Goal: Task Accomplishment & Management: Use online tool/utility

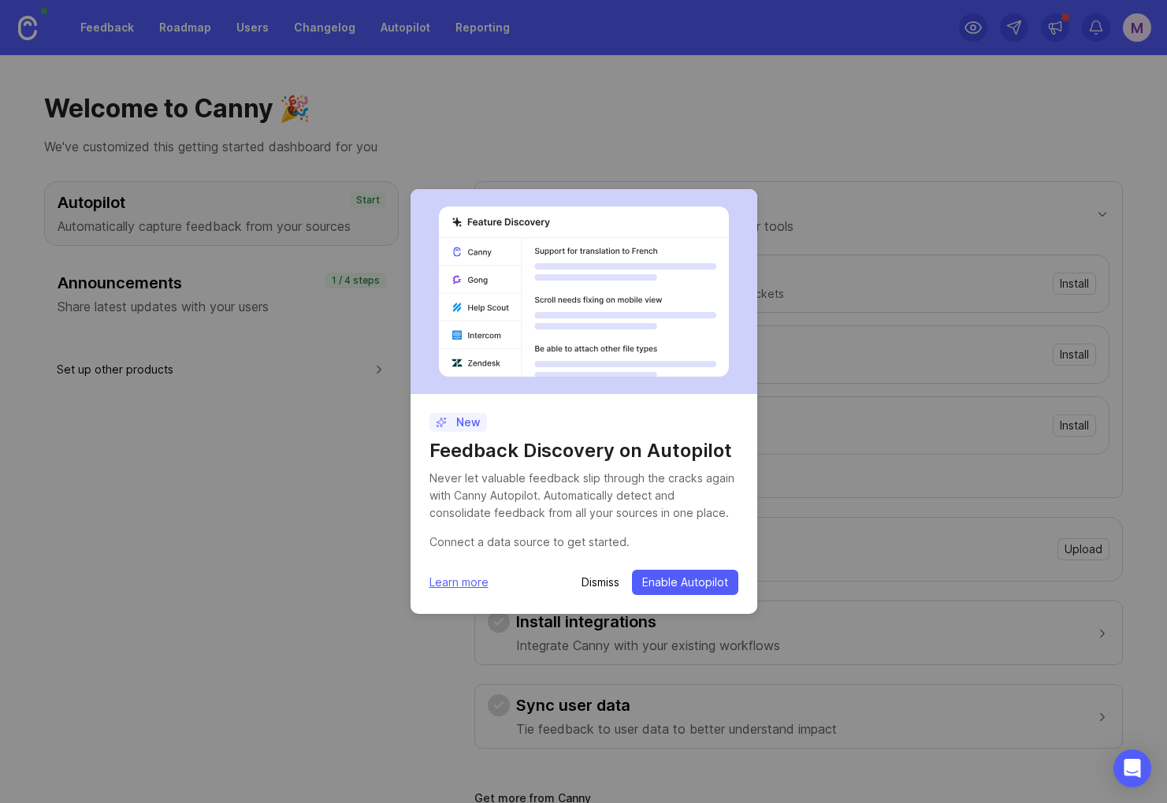
click at [890, 199] on div "New Feedback Discovery on Autopilot Never let valuable feedback slip through th…" at bounding box center [583, 401] width 1167 height 803
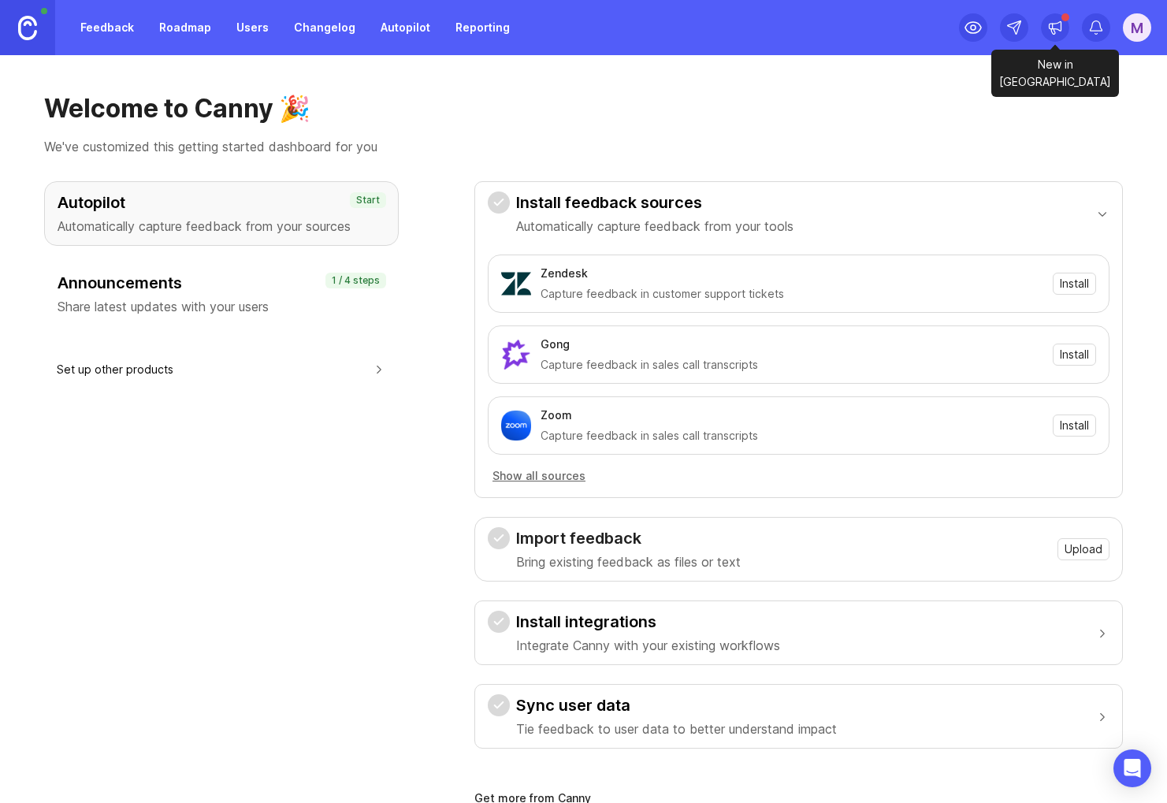
click at [1048, 29] on icon at bounding box center [1056, 28] width 16 height 16
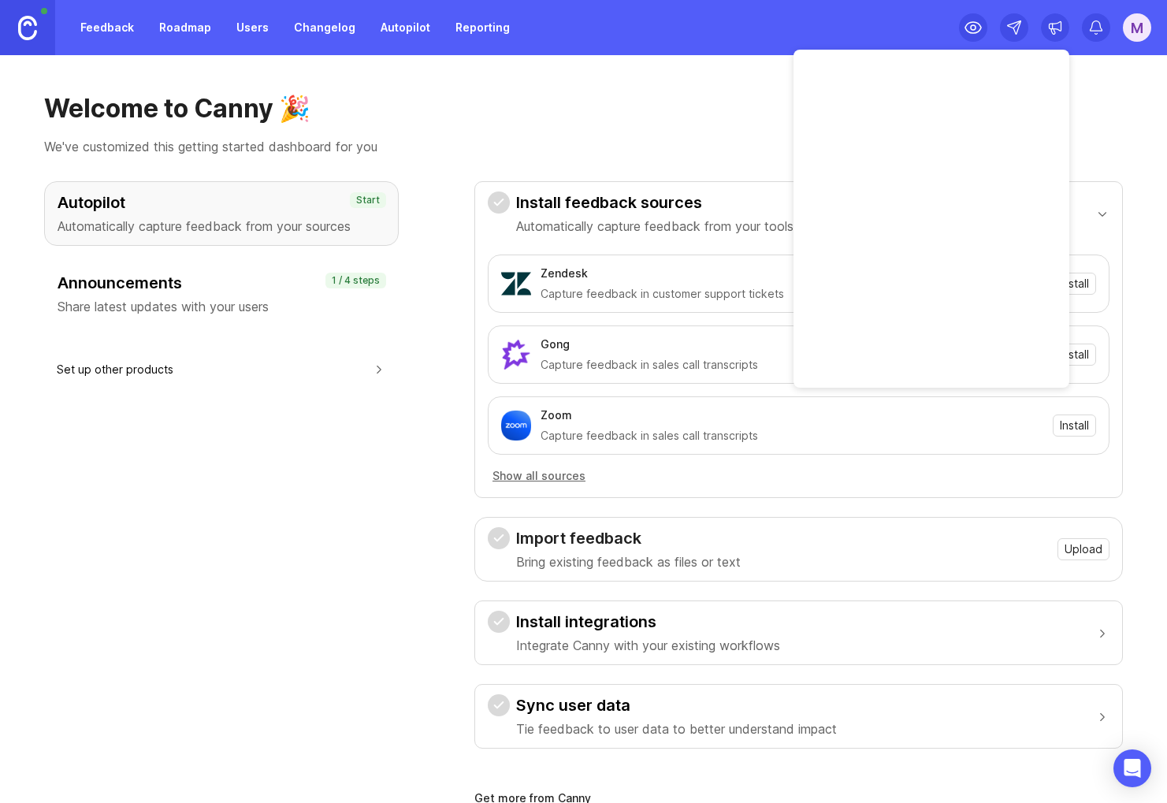
click at [670, 103] on h1 "Welcome to Canny 🎉" at bounding box center [583, 109] width 1079 height 32
click at [1145, 32] on div "M" at bounding box center [1137, 27] width 28 height 28
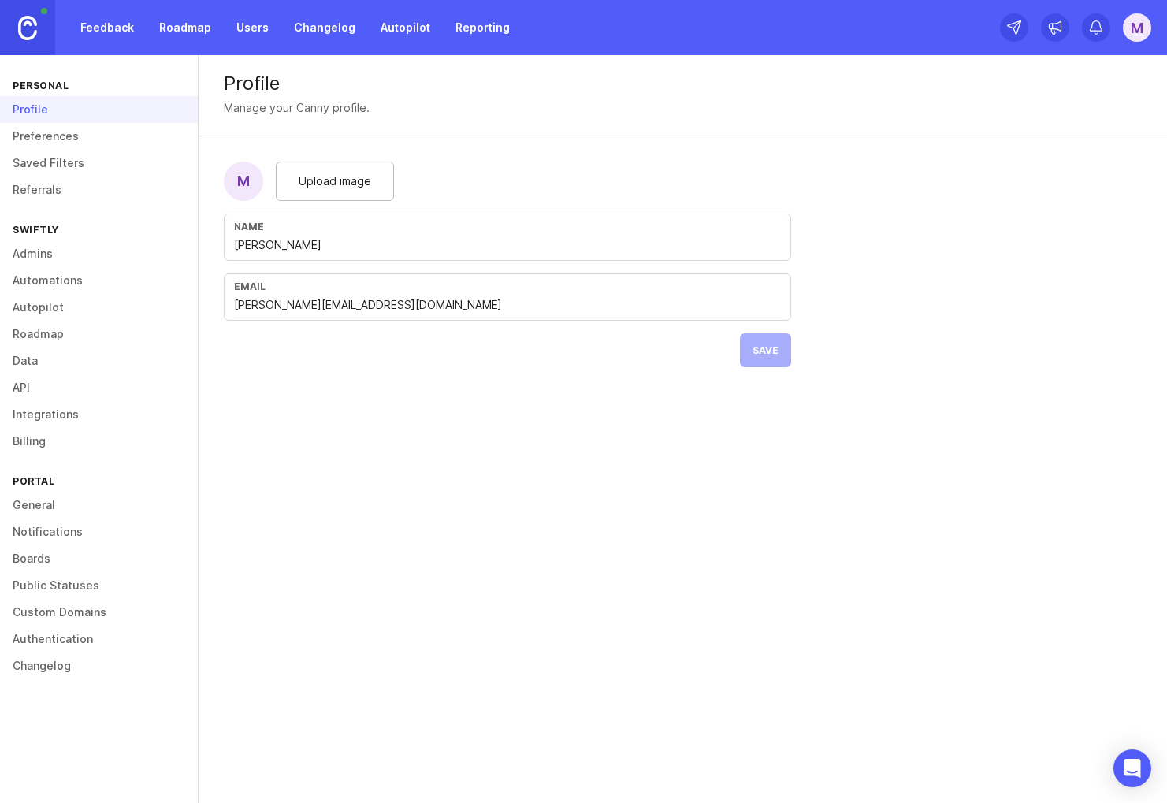
click at [60, 437] on link "Billing" at bounding box center [99, 441] width 198 height 27
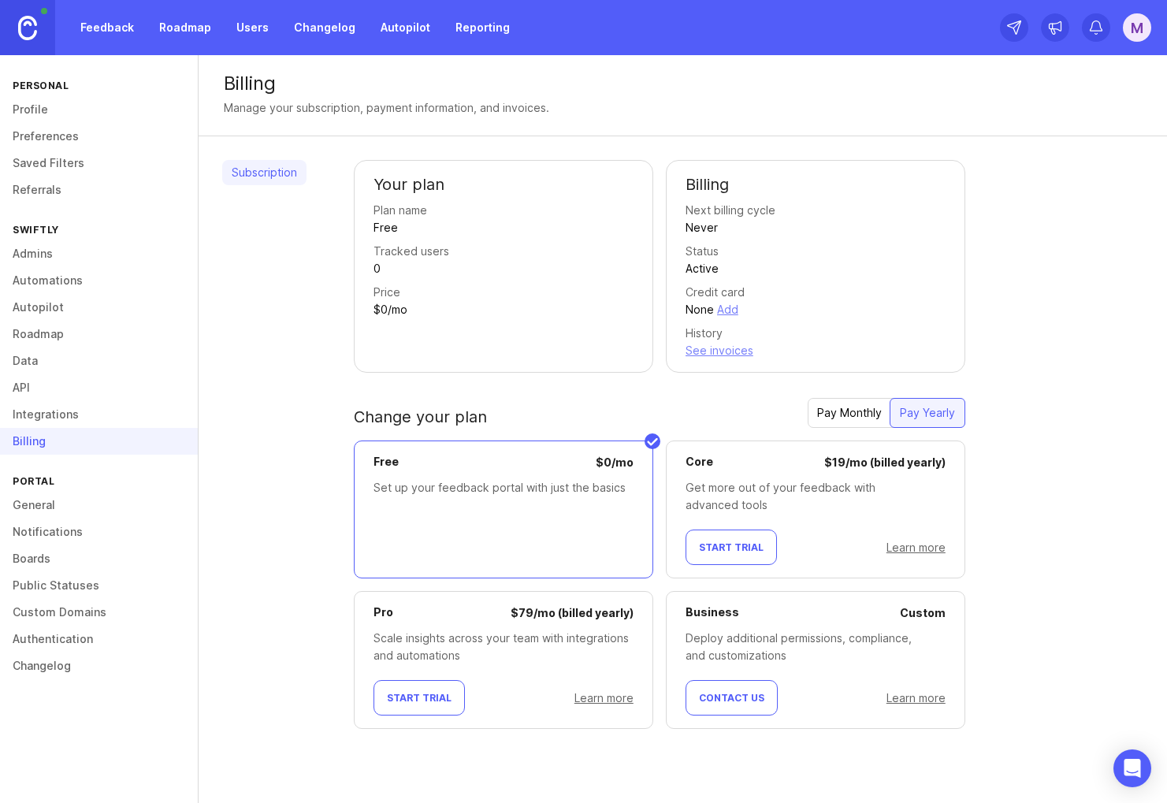
click at [921, 552] on link "Learn more" at bounding box center [916, 547] width 59 height 13
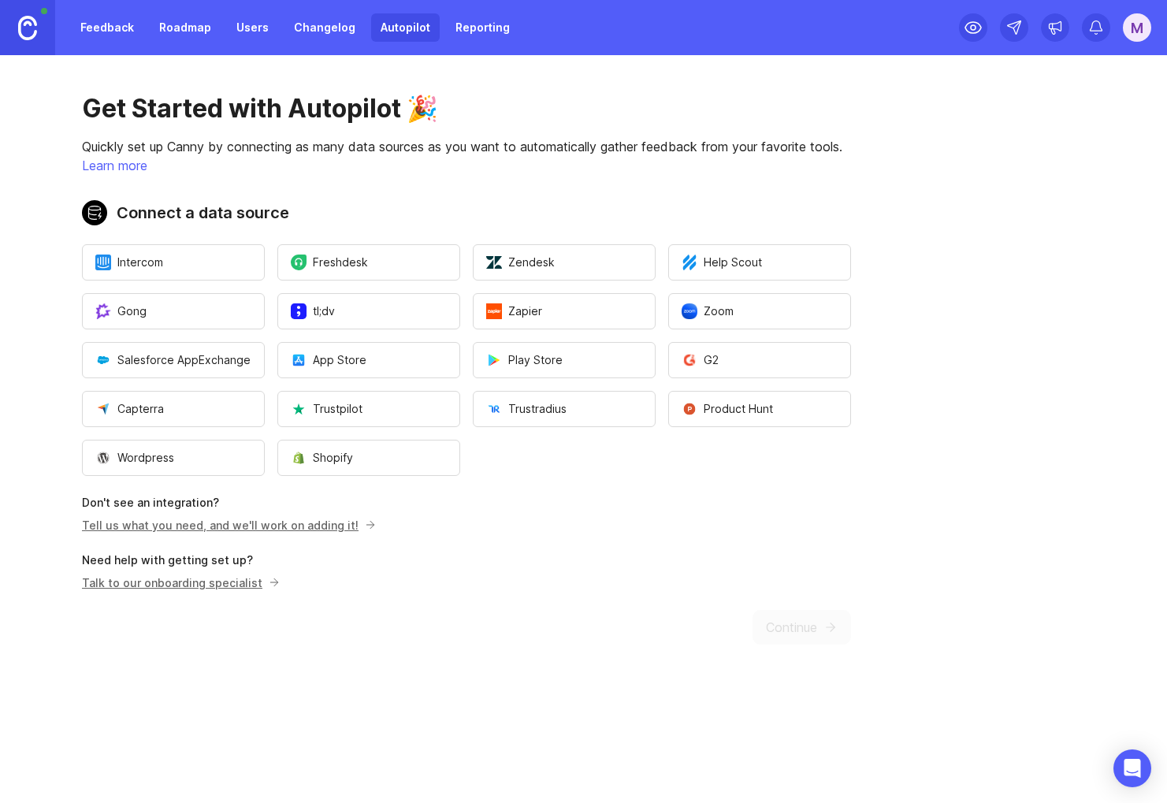
click at [557, 564] on p "Need help with getting set up?" at bounding box center [466, 561] width 769 height 16
click at [540, 317] on span "Zapier" at bounding box center [514, 312] width 56 height 16
click at [548, 301] on button "Zapier" at bounding box center [564, 311] width 183 height 36
